Goal: Information Seeking & Learning: Learn about a topic

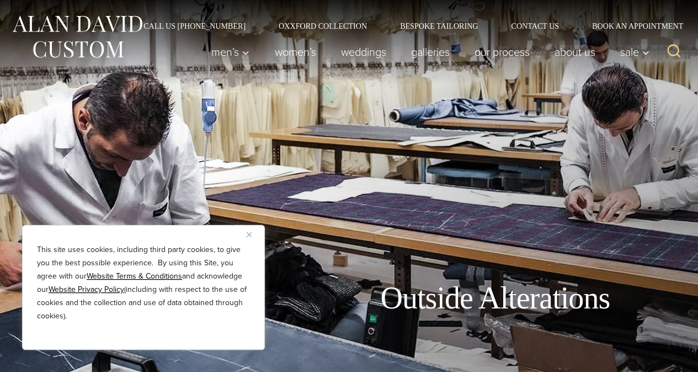
click at [248, 234] on img "Close" at bounding box center [249, 234] width 5 height 5
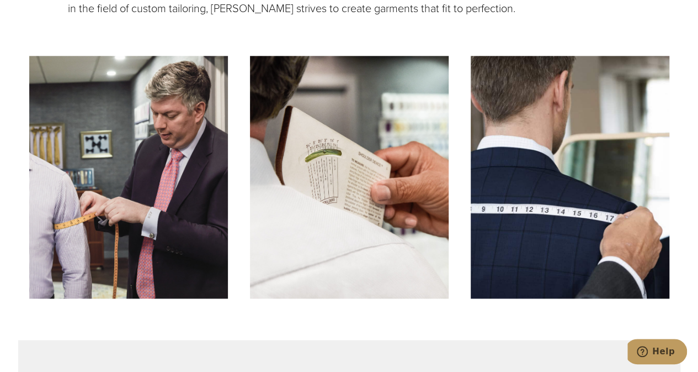
scroll to position [883, 0]
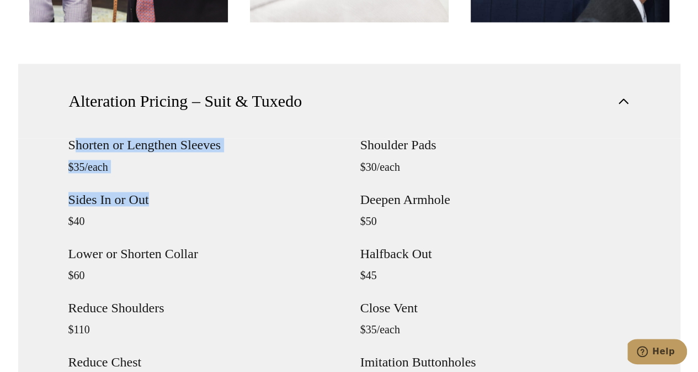
drag, startPoint x: 75, startPoint y: 148, endPoint x: 152, endPoint y: 185, distance: 85.2
click at [152, 185] on div "Shorten or Lengthen Sleeves $35/each Sides In or Out $40 Lower or Shorten Colla…" at bounding box center [203, 327] width 270 height 379
drag, startPoint x: 62, startPoint y: 142, endPoint x: 178, endPoint y: 162, distance: 117.7
click at [178, 162] on div "Shorten or Lengthen Sleeves $35/each Sides In or Out $40 Lower or Shorten Colla…" at bounding box center [349, 355] width 662 height 434
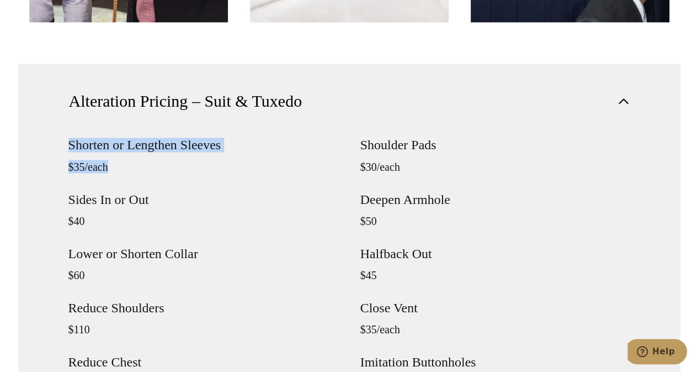
scroll to position [938, 0]
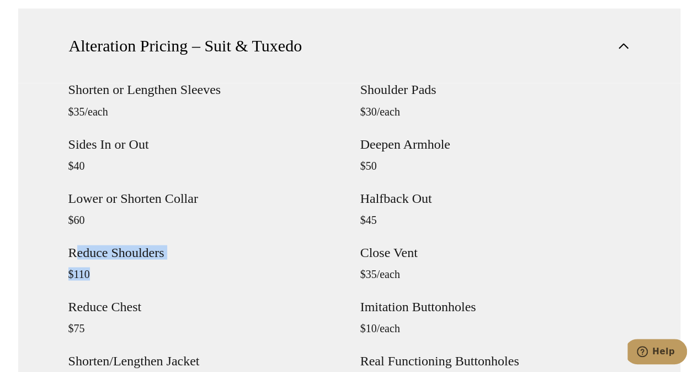
drag, startPoint x: 75, startPoint y: 243, endPoint x: 136, endPoint y: 271, distance: 66.7
click at [136, 271] on div "Shorten or Lengthen Sleeves $35/each Sides In or Out $40 Lower or Shorten Colla…" at bounding box center [203, 272] width 270 height 379
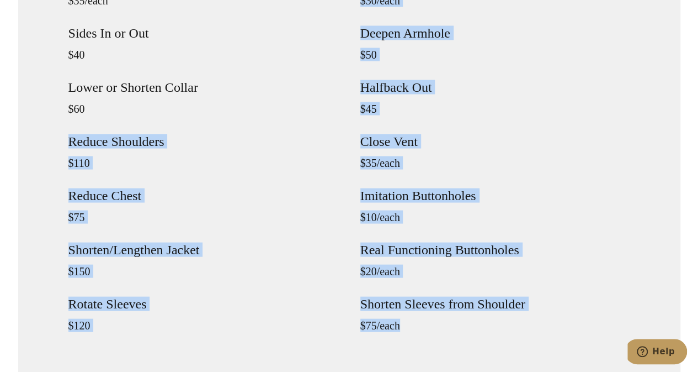
drag, startPoint x: 427, startPoint y: 325, endPoint x: 65, endPoint y: 121, distance: 415.8
click at [65, 121] on div "Shorten or Lengthen Sleeves $35/each Sides In or Out $40 Lower or Shorten Colla…" at bounding box center [349, 189] width 662 height 434
click at [289, 193] on h4 "Reduce Chest" at bounding box center [203, 195] width 270 height 13
click at [412, 248] on h4 "Real Functioning Buttonholes" at bounding box center [495, 249] width 270 height 13
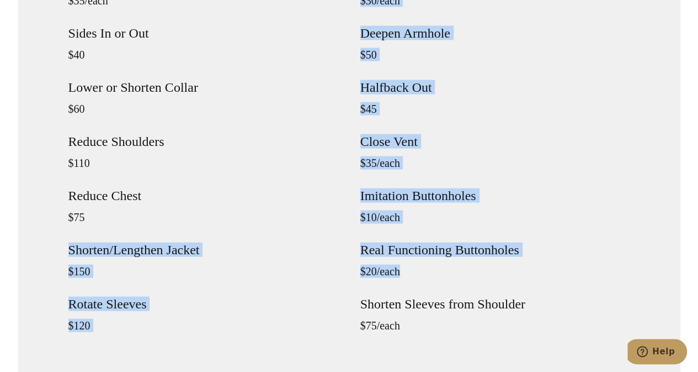
drag, startPoint x: 407, startPoint y: 266, endPoint x: 279, endPoint y: 209, distance: 139.4
click at [279, 209] on div "Shorten or Lengthen Sleeves $35/each Sides In or Out $40 Lower or Shorten Colla…" at bounding box center [349, 161] width 562 height 379
click at [286, 209] on div "Shorten or Lengthen Sleeves $35/each Sides In or Out $40 Lower or Shorten Colla…" at bounding box center [203, 161] width 270 height 379
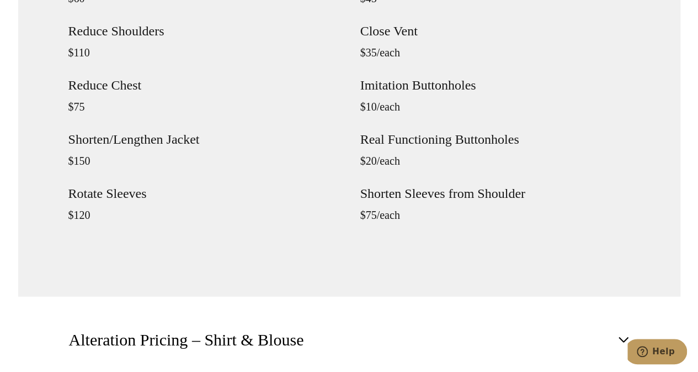
scroll to position [1325, 0]
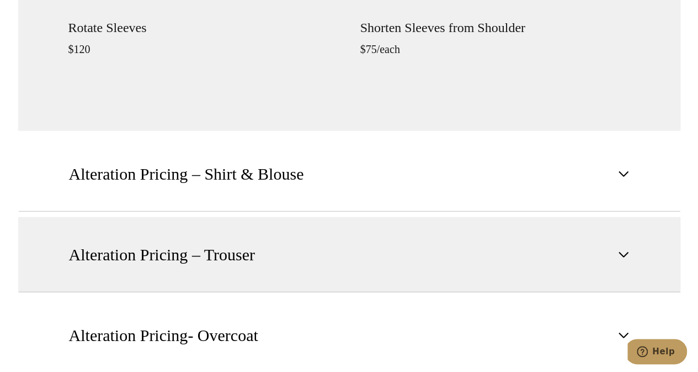
click at [282, 242] on button "Alteration Pricing – Trouser" at bounding box center [349, 254] width 662 height 75
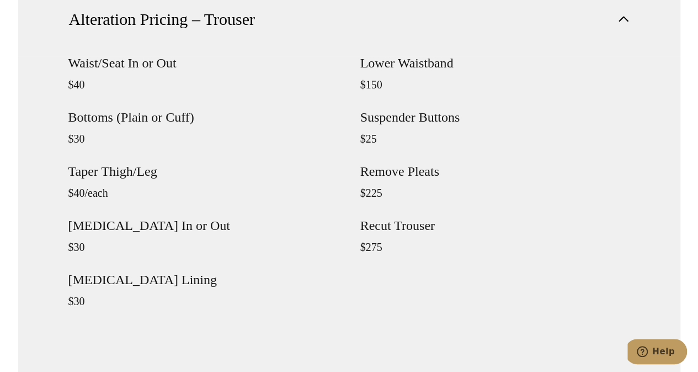
scroll to position [1103, 0]
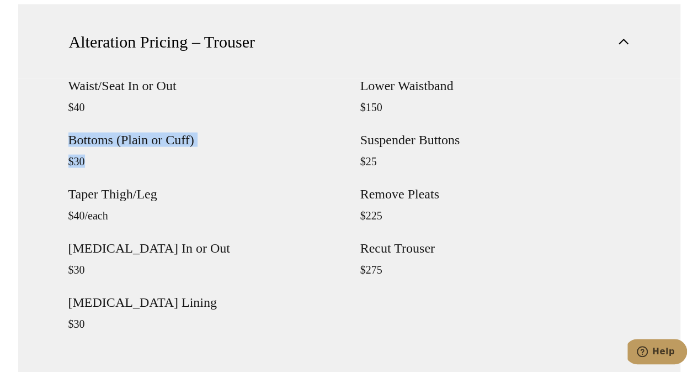
drag, startPoint x: 61, startPoint y: 143, endPoint x: 141, endPoint y: 162, distance: 82.9
click at [141, 162] on div "Waist/Seat In or Out $40 Bottoms (Plain or Cuff) $30 Taper Thigh/Leg $40/each C…" at bounding box center [349, 242] width 662 height 326
click at [141, 163] on p "$30" at bounding box center [203, 161] width 270 height 13
drag, startPoint x: 134, startPoint y: 162, endPoint x: 39, endPoint y: 131, distance: 99.7
click at [39, 131] on div "Waist/Seat In or Out $40 Bottoms (Plain or Cuff) $30 Taper Thigh/Leg $40/each C…" at bounding box center [349, 242] width 662 height 326
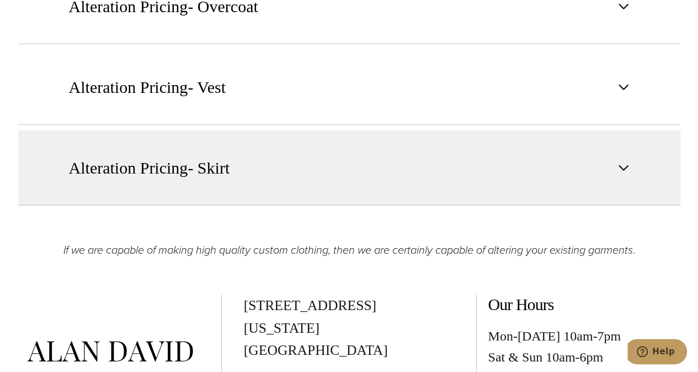
scroll to position [1656, 0]
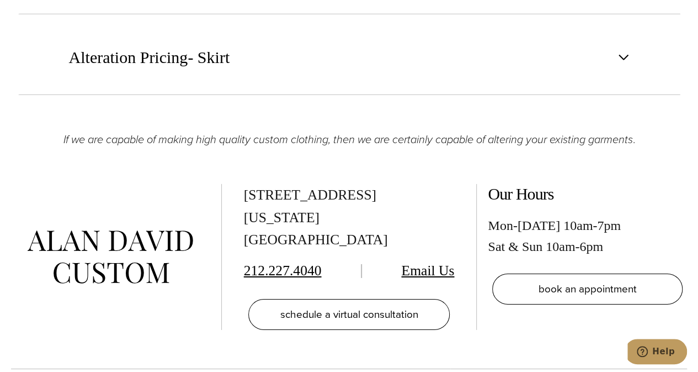
click at [147, 244] on img at bounding box center [111, 257] width 166 height 54
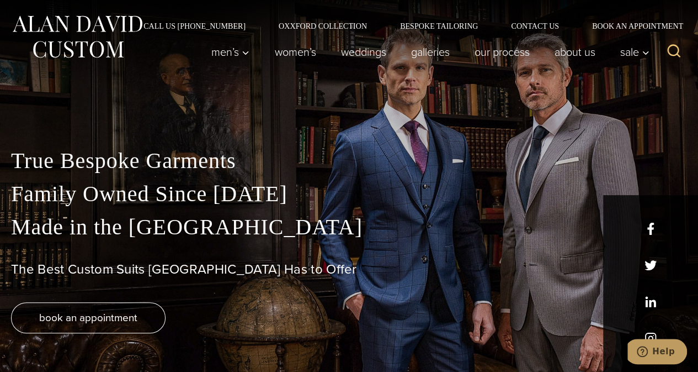
click at [145, 193] on p "True Bespoke Garments Family Owned Since [DATE] Made in [GEOGRAPHIC_DATA]" at bounding box center [349, 193] width 676 height 99
click at [145, 193] on p "True Bespoke Garments Family Owned Since 1913 Made in the United States" at bounding box center [349, 193] width 676 height 99
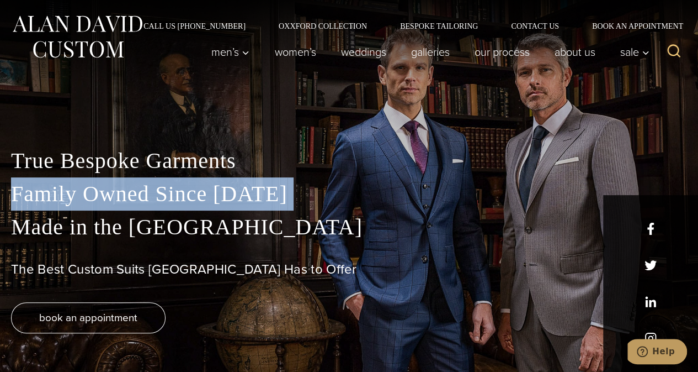
click at [145, 193] on p "True Bespoke Garments Family Owned Since 1913 Made in the United States" at bounding box center [349, 193] width 676 height 99
click at [361, 192] on p "True Bespoke Garments Family Owned Since 1913 Made in the United States" at bounding box center [349, 193] width 676 height 99
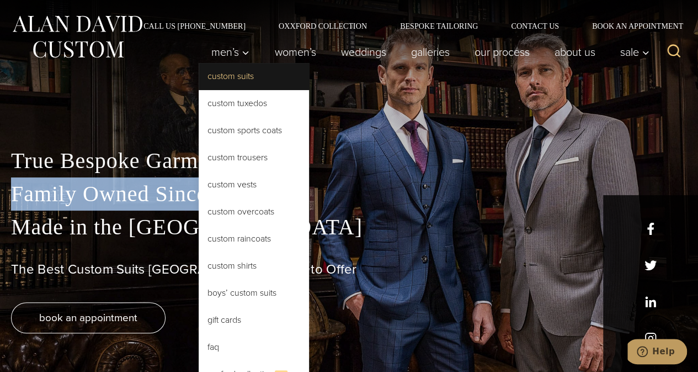
click at [243, 83] on link "Custom Suits" at bounding box center [254, 76] width 110 height 26
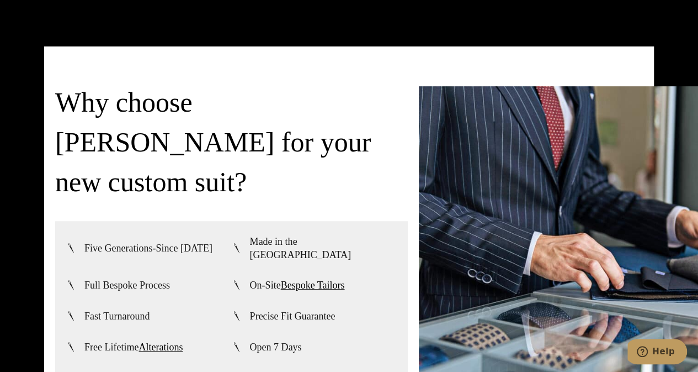
scroll to position [2318, 0]
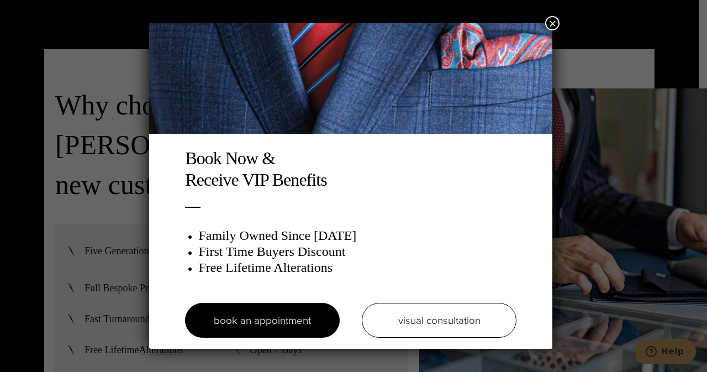
click at [554, 23] on button "×" at bounding box center [552, 23] width 14 height 14
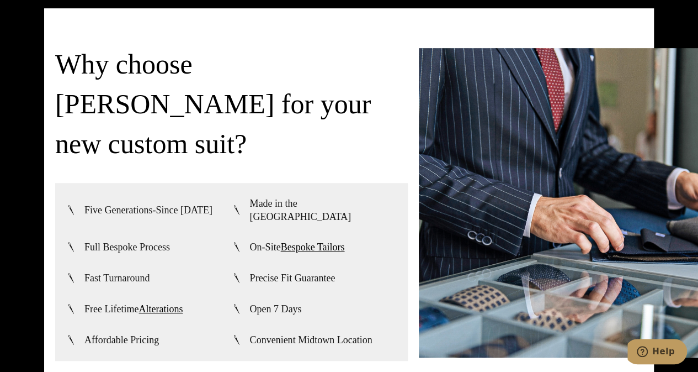
scroll to position [2374, 0]
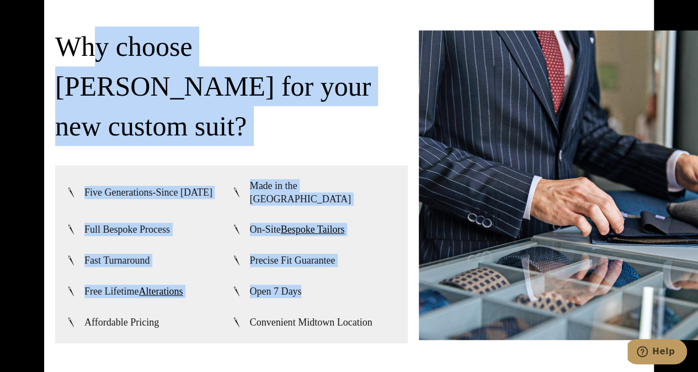
drag, startPoint x: 102, startPoint y: 68, endPoint x: 354, endPoint y: 261, distance: 317.9
click at [354, 261] on div "Why choose Alan David for your new custom suit? Five Generations-Since 1913 Mad…" at bounding box center [231, 184] width 353 height 316
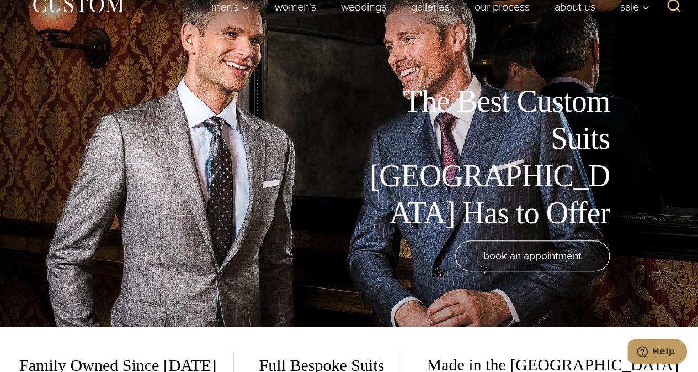
scroll to position [0, 0]
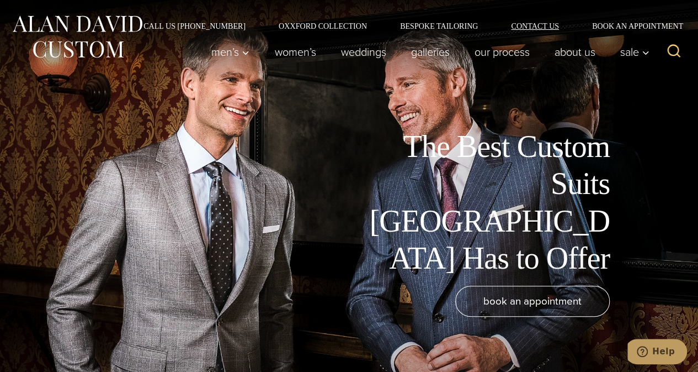
click at [549, 29] on link "Contact Us" at bounding box center [535, 26] width 81 height 8
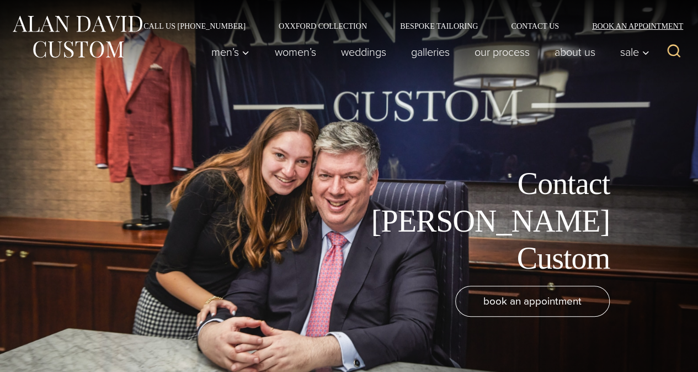
click at [629, 26] on link "Book an Appointment" at bounding box center [632, 26] width 112 height 8
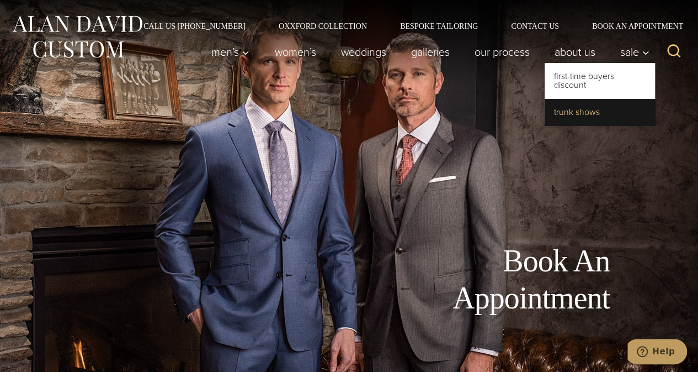
click at [569, 112] on link "Trunk Shows" at bounding box center [600, 112] width 110 height 26
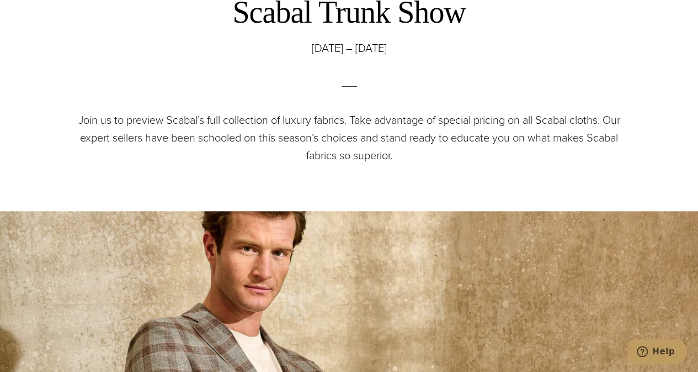
scroll to position [331, 0]
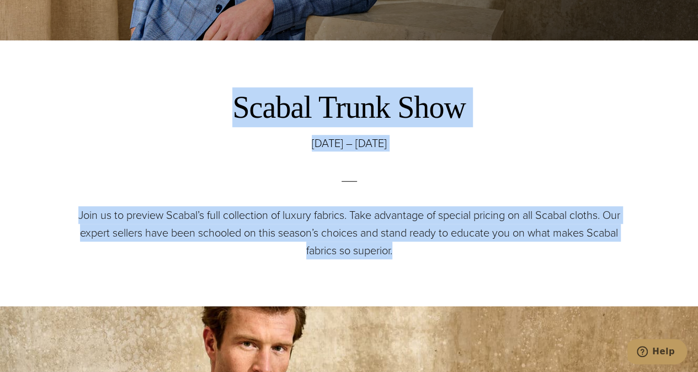
drag, startPoint x: 221, startPoint y: 95, endPoint x: 418, endPoint y: 258, distance: 255.2
click at [418, 258] on div "Scabal Trunk Show [DATE] – [DATE] Join us to preview [PERSON_NAME]’s full colle…" at bounding box center [349, 173] width 563 height 172
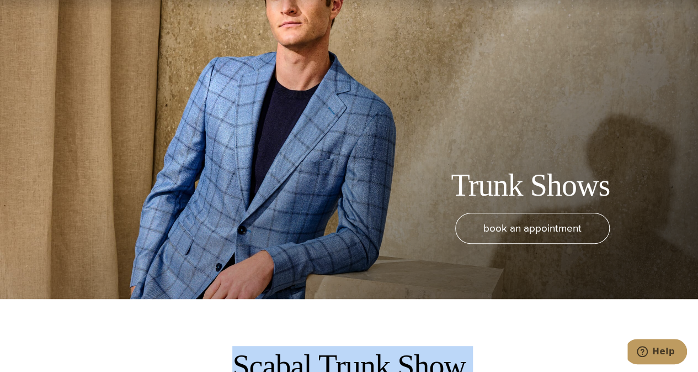
scroll to position [0, 0]
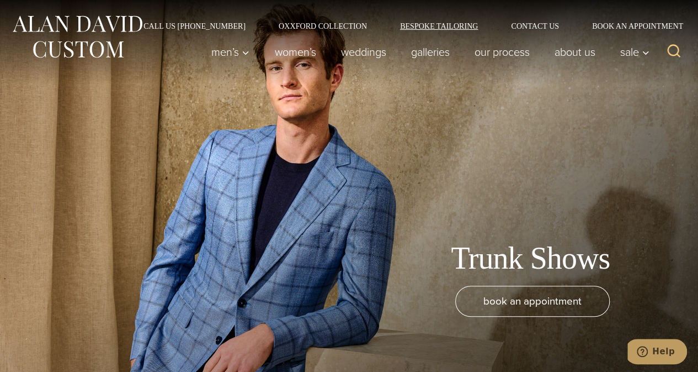
click at [443, 24] on link "Bespoke Tailoring" at bounding box center [439, 26] width 111 height 8
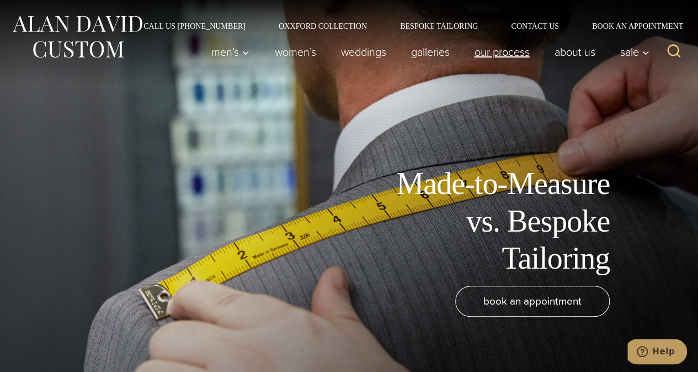
click at [503, 48] on link "Our Process" at bounding box center [502, 52] width 80 height 22
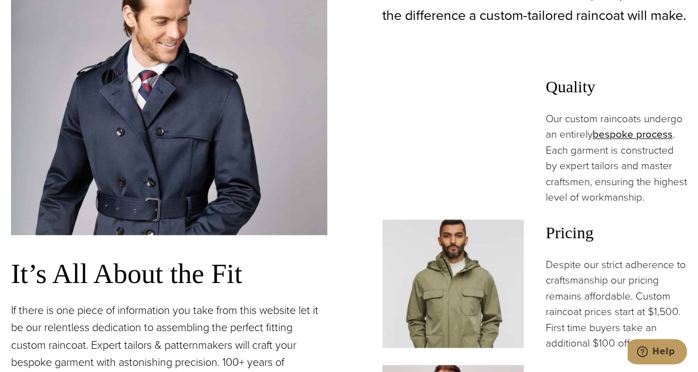
scroll to position [718, 0]
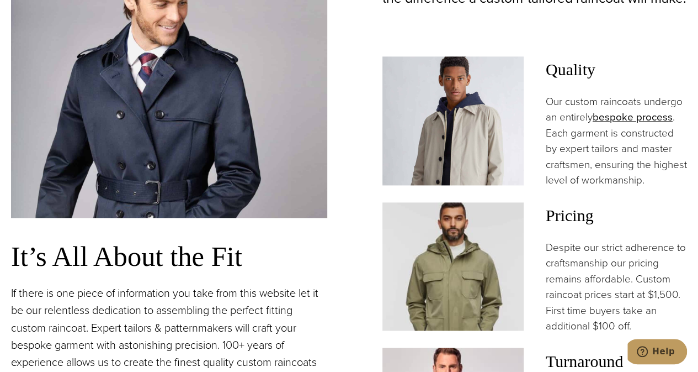
click at [447, 132] on img at bounding box center [453, 120] width 141 height 129
click at [447, 131] on img at bounding box center [453, 120] width 141 height 129
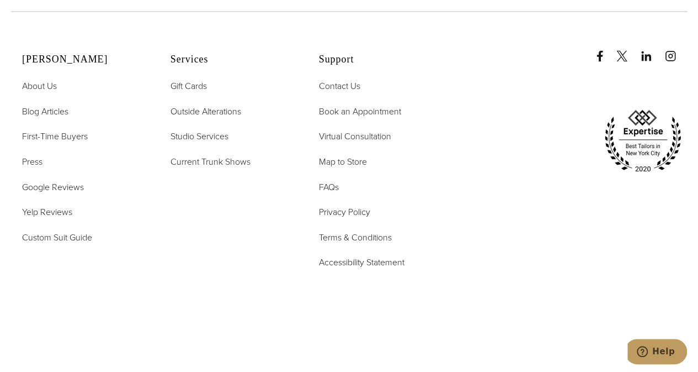
scroll to position [5336, 0]
